Goal: Register for event/course

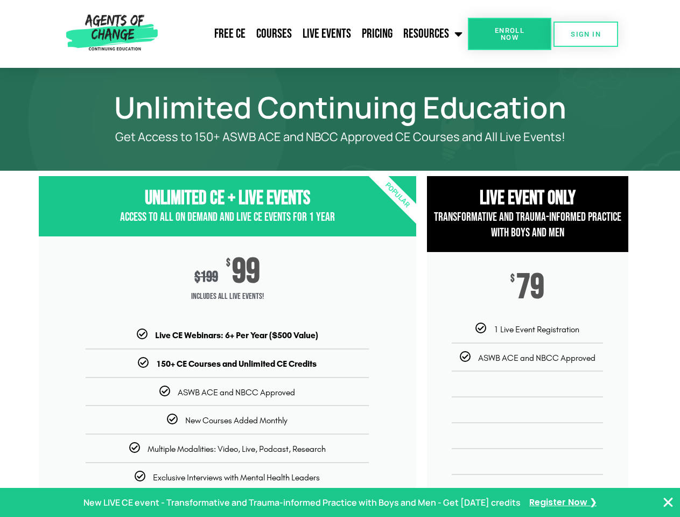
click at [340, 259] on div "$ 199 $ 99 Includes ALL Live Events!" at bounding box center [228, 282] width 378 height 93
click at [434, 34] on link "Resources" at bounding box center [433, 33] width 70 height 27
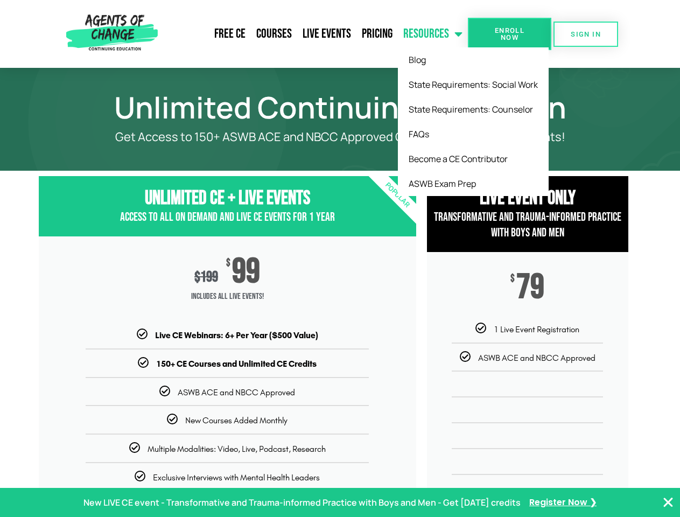
click at [510, 34] on span "Enroll Now" at bounding box center [509, 34] width 49 height 14
click at [586, 34] on span "SIGN IN" at bounding box center [586, 34] width 30 height 7
click at [340, 503] on p "New LIVE CE event - Transformative and Trauma-informed Practice with Boys and M…" at bounding box center [301, 503] width 437 height 16
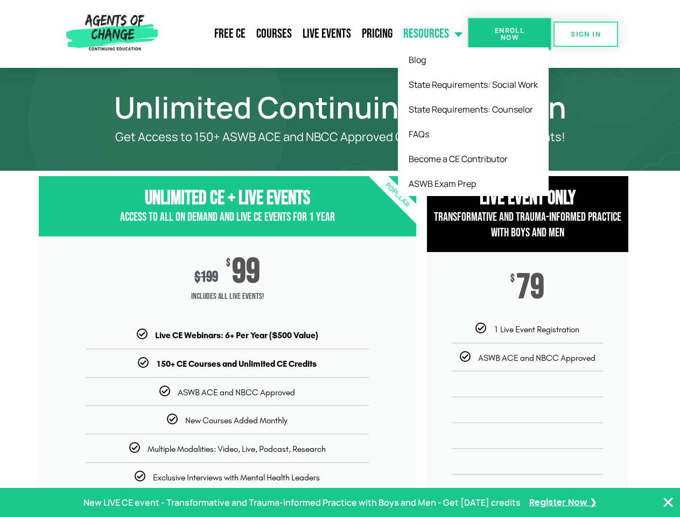
click at [668, 503] on icon "Close Banner" at bounding box center [668, 502] width 13 height 13
